Goal: Information Seeking & Learning: Get advice/opinions

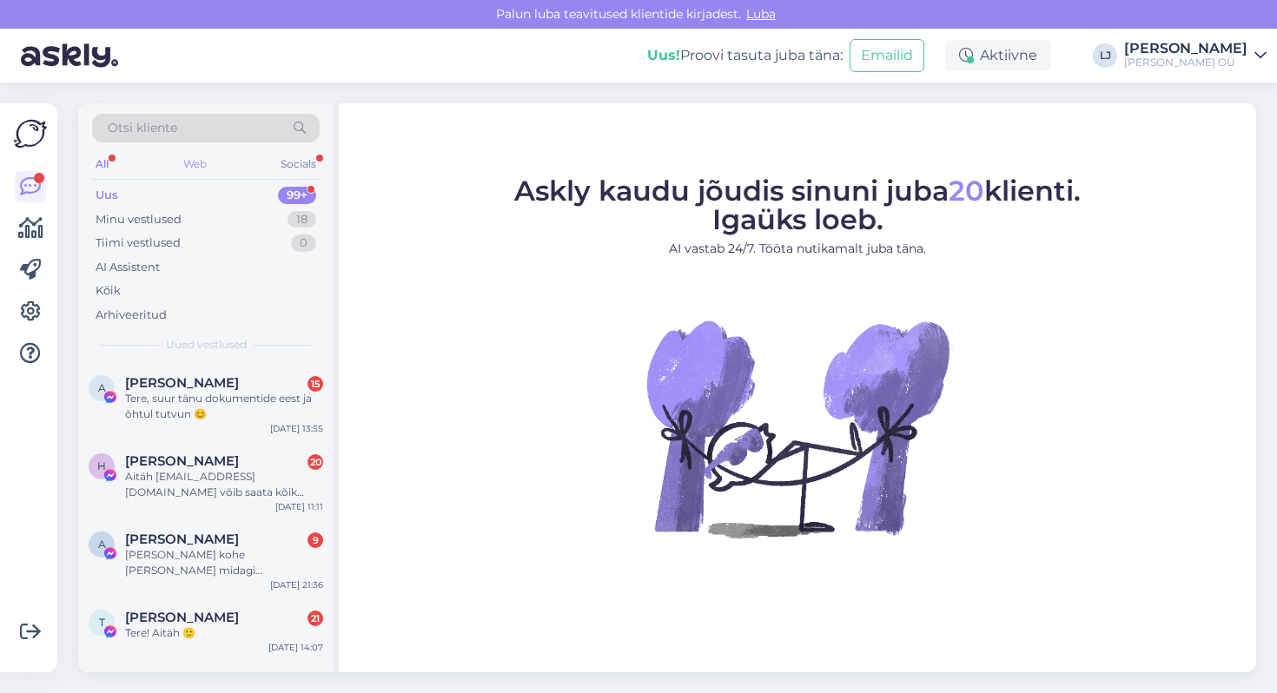
click at [186, 170] on div "Web" at bounding box center [195, 164] width 30 height 23
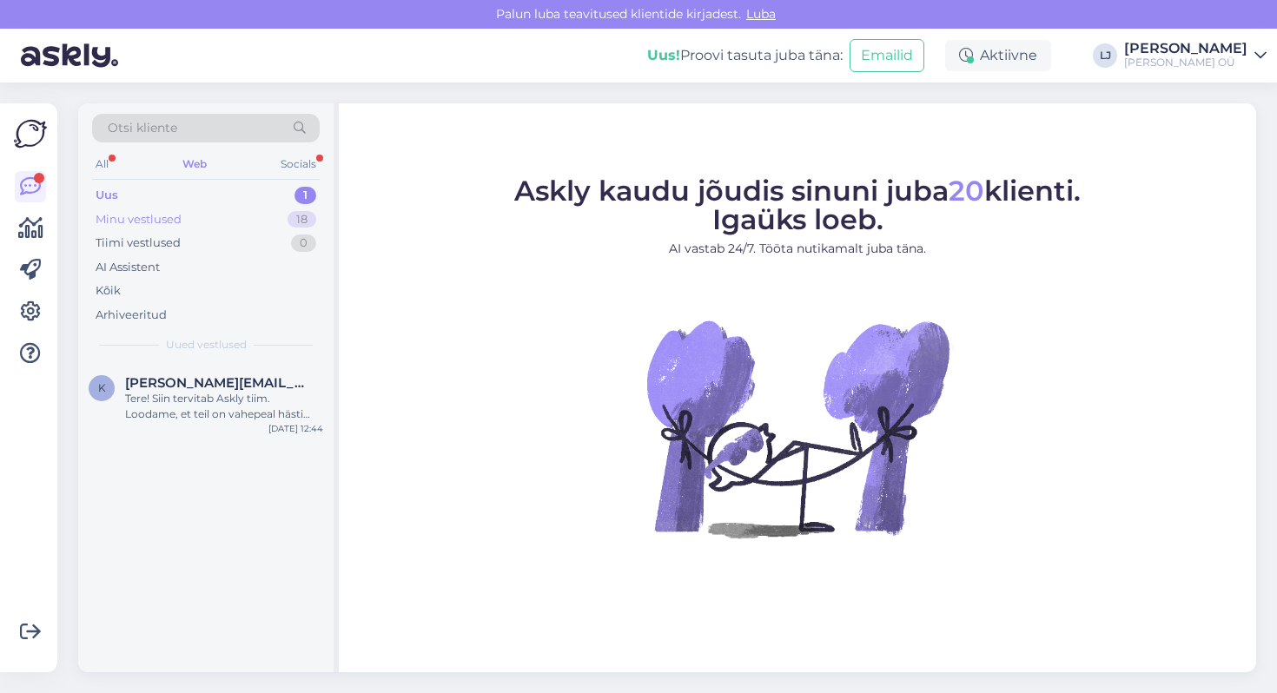
click at [184, 219] on div "Minu vestlused 18" at bounding box center [206, 220] width 228 height 24
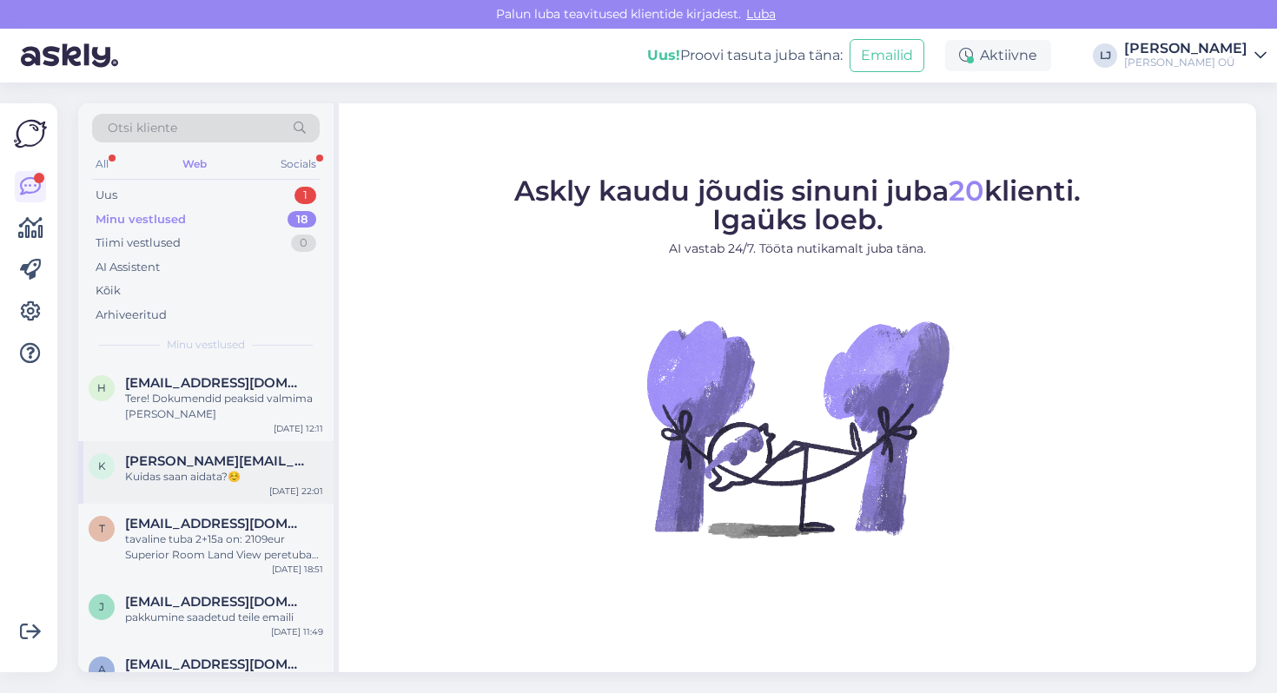
click at [218, 478] on div "Kuidas saan aidata?☺️" at bounding box center [224, 477] width 198 height 16
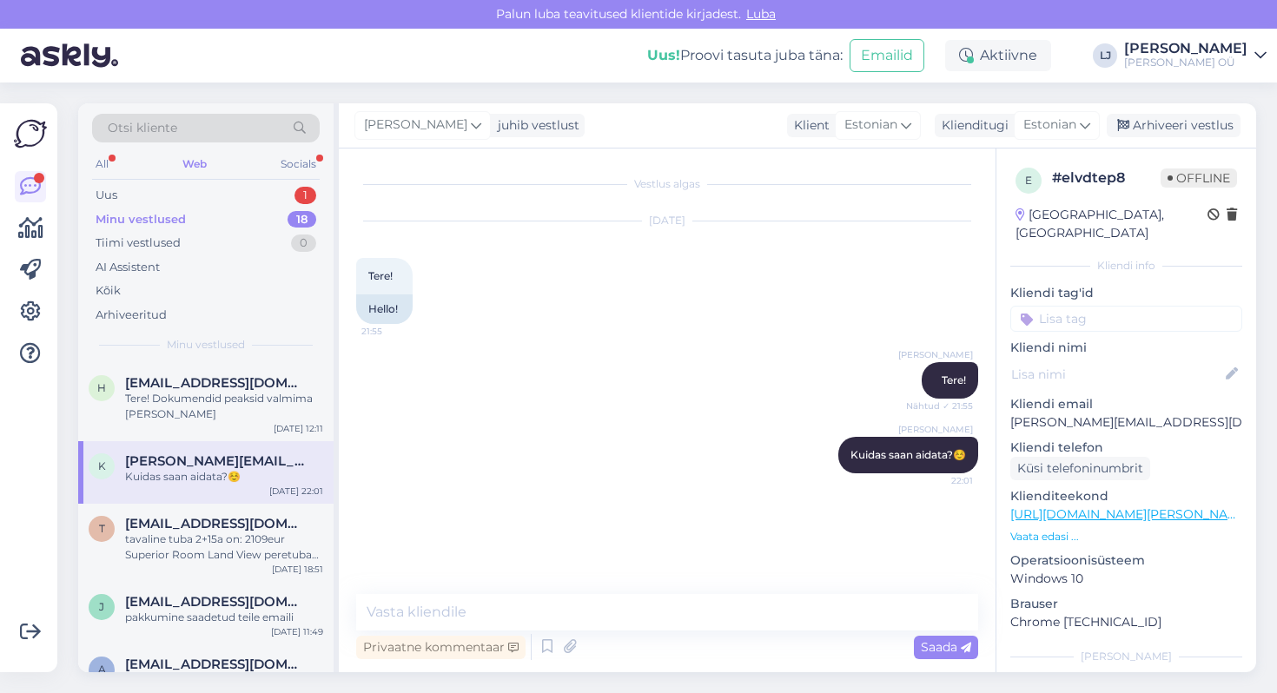
click at [1056, 529] on p "Vaata edasi ..." at bounding box center [1127, 537] width 232 height 16
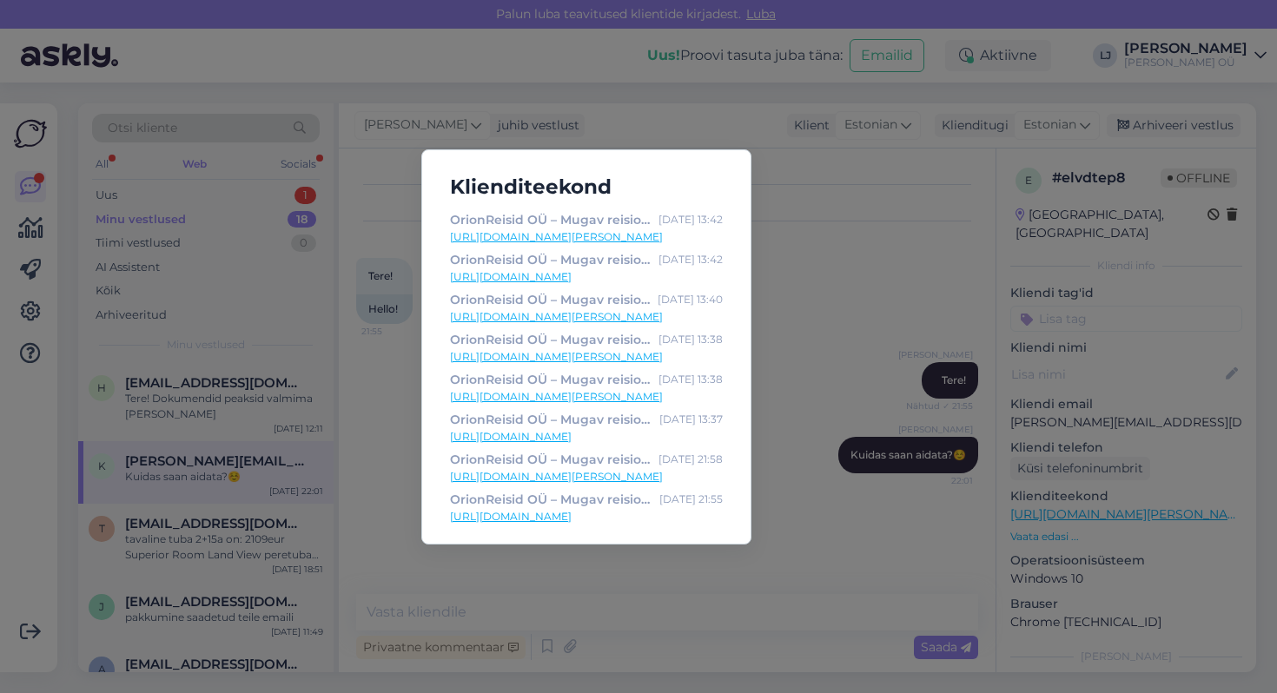
click at [684, 235] on link "[URL][DOMAIN_NAME][PERSON_NAME]" at bounding box center [586, 237] width 273 height 16
click at [617, 83] on div "Klienditeekond OrionReisid OÜ – Mugav reisiotsing – broneeri ise! Sep 4 13:42 h…" at bounding box center [638, 346] width 1277 height 693
